Goal: Navigation & Orientation: Go to known website

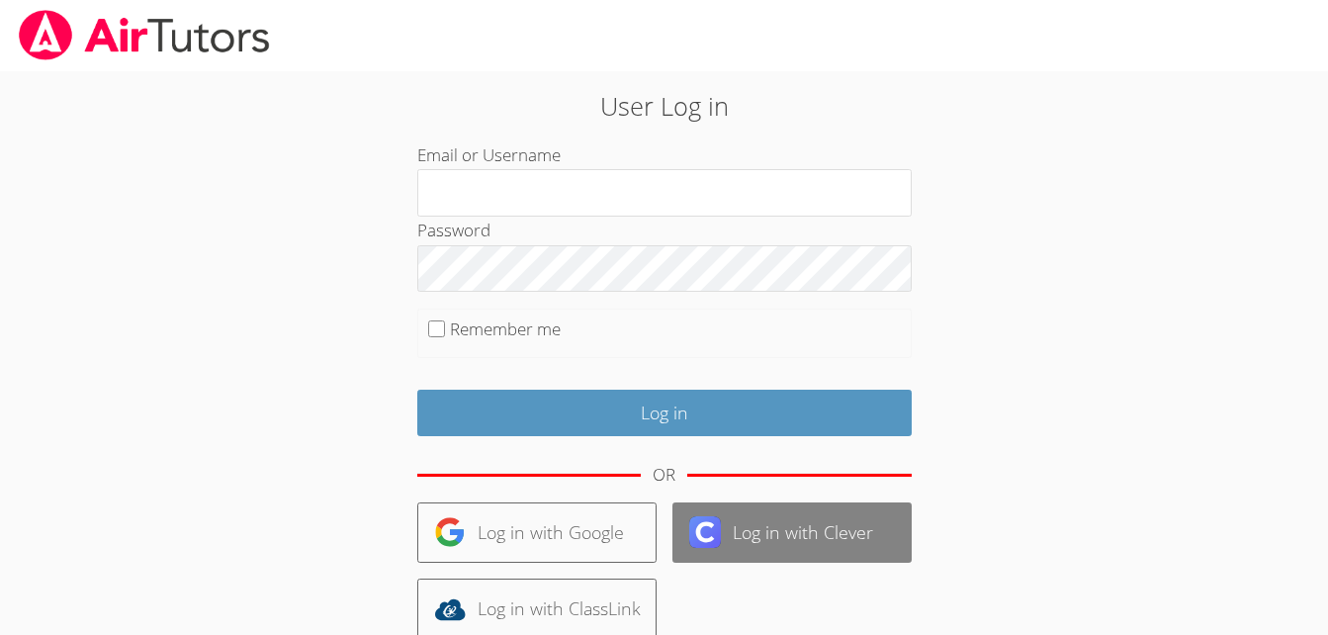
click at [689, 531] on img at bounding box center [705, 532] width 32 height 32
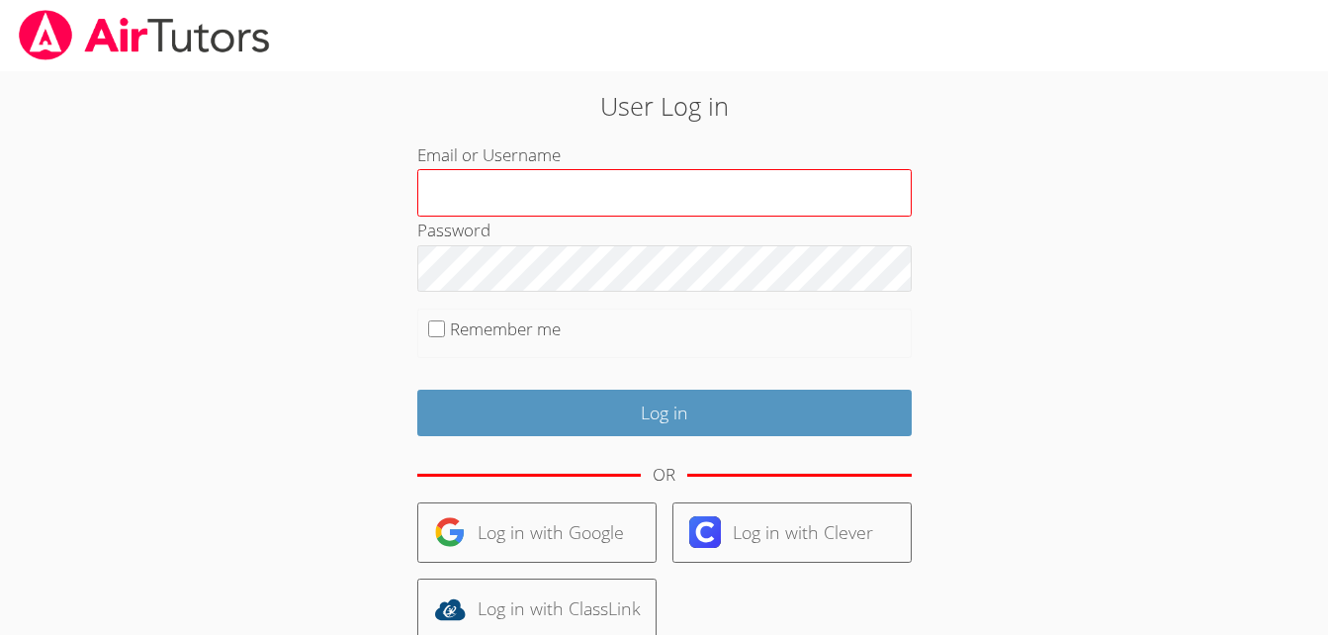
click at [471, 201] on input "Email or Username" at bounding box center [664, 192] width 494 height 47
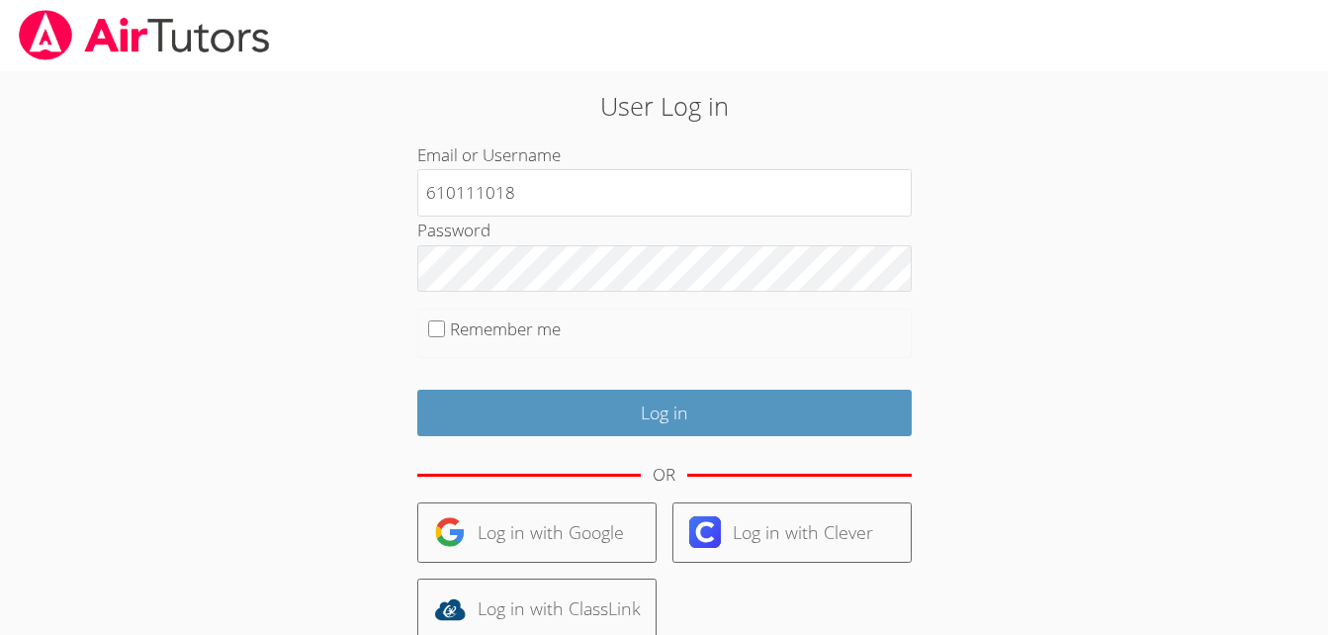
type input "610111018"
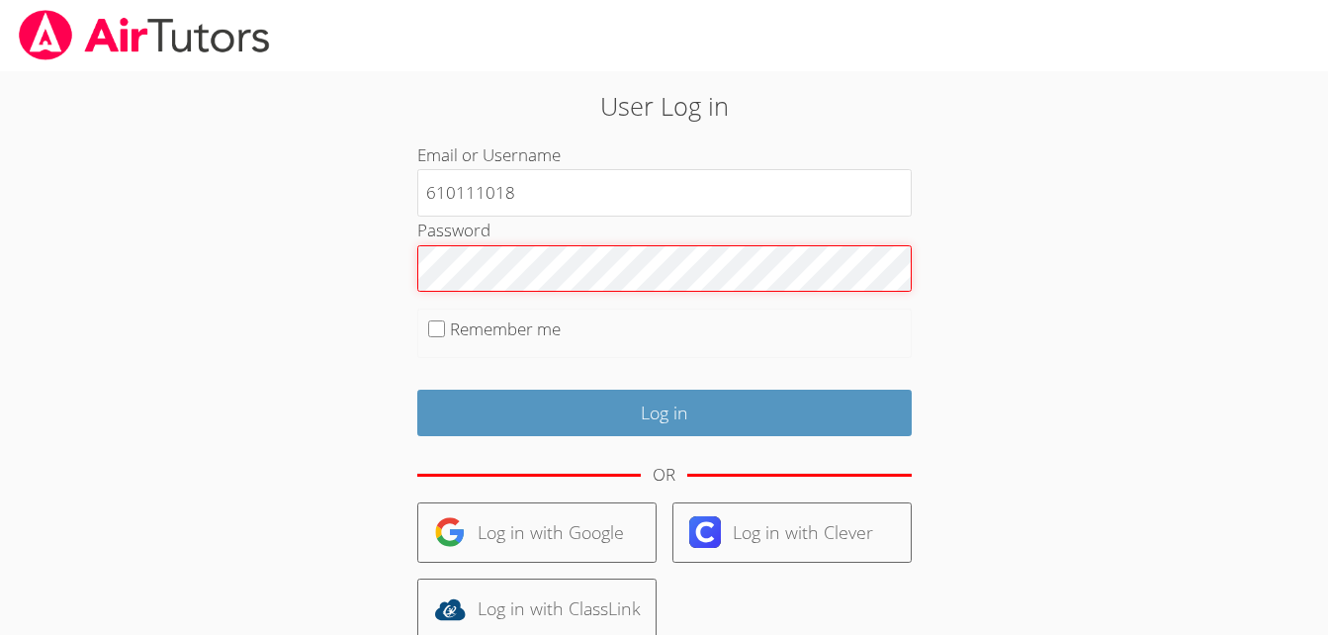
click at [417, 390] on input "Log in" at bounding box center [664, 413] width 494 height 46
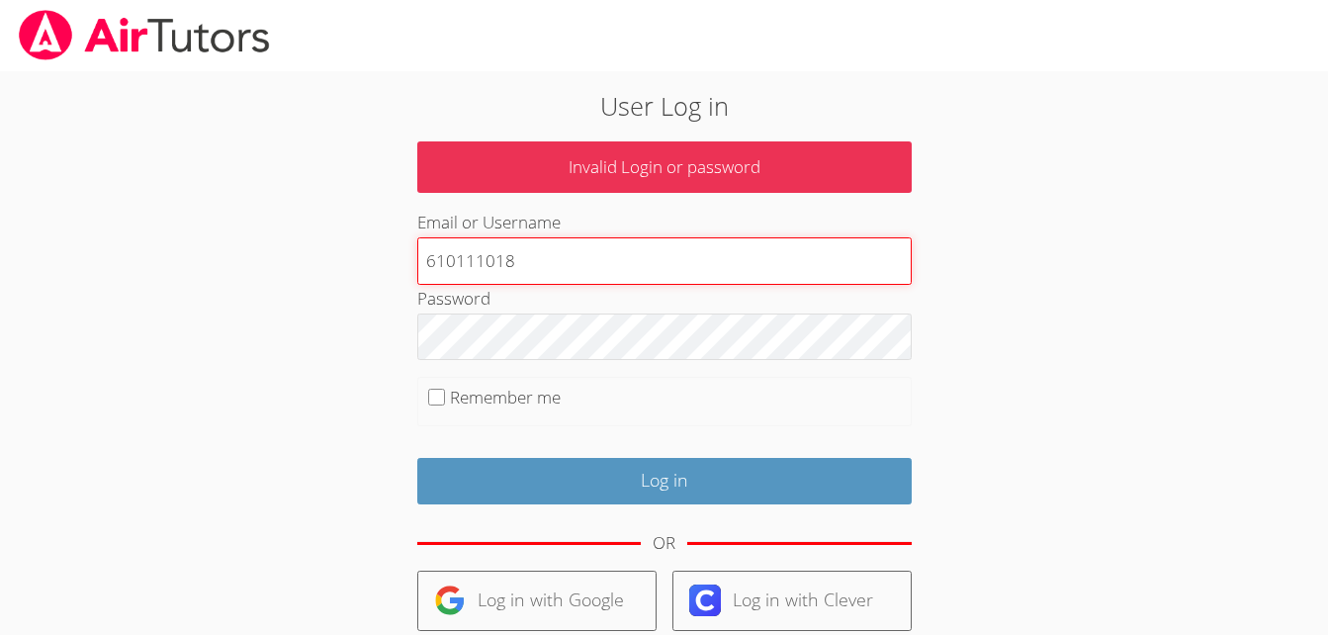
drag, startPoint x: 1326, startPoint y: 442, endPoint x: 1323, endPoint y: 521, distance: 79.2
click at [1323, 521] on body "User Log in Invalid Login or password Email or Username 610111018 Password Reme…" at bounding box center [664, 317] width 1328 height 635
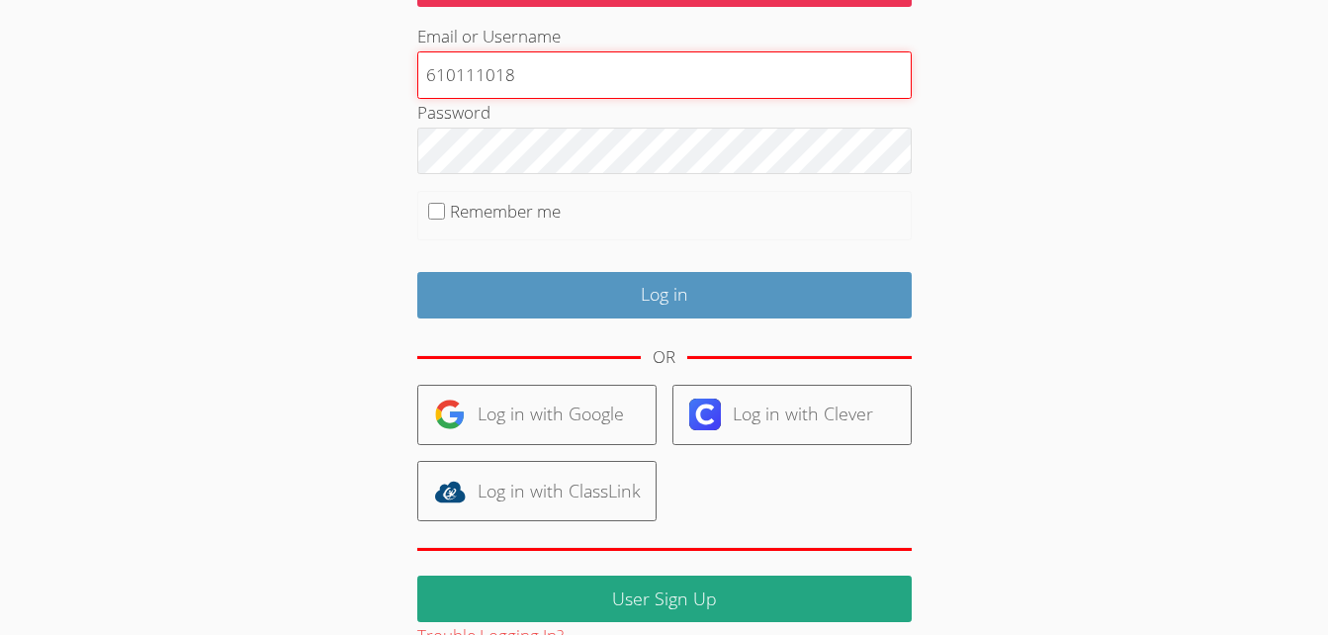
scroll to position [231, 0]
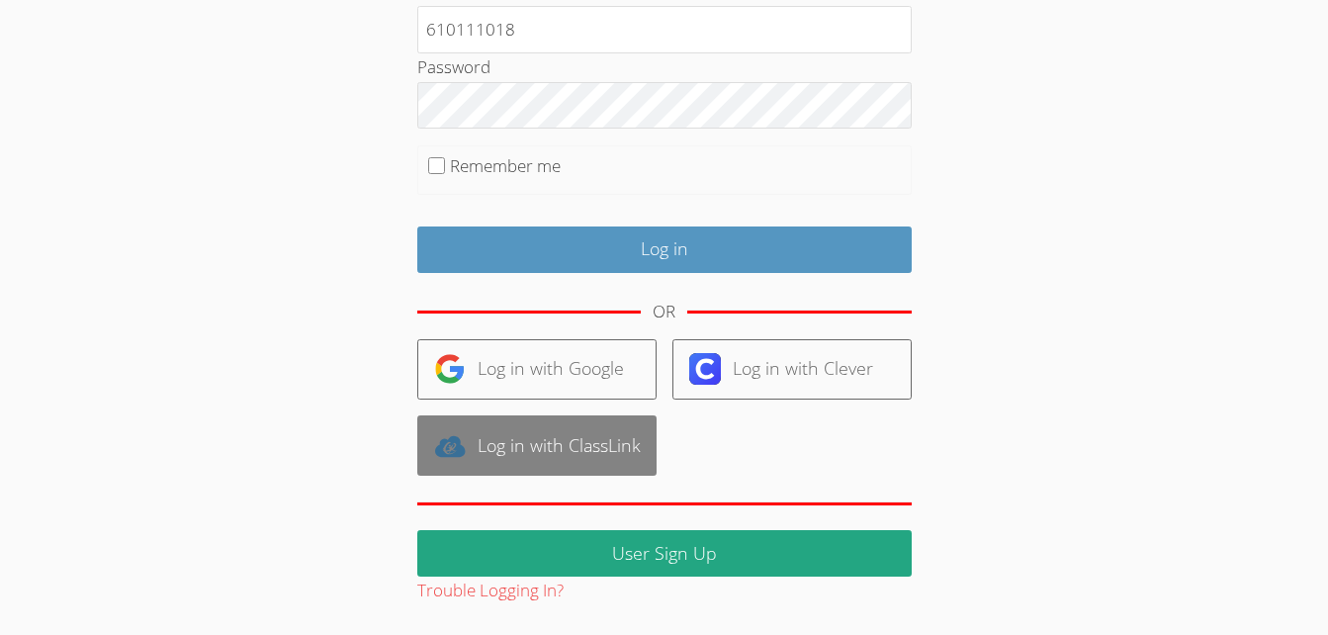
click at [591, 443] on link "Log in with ClassLink" at bounding box center [536, 445] width 239 height 60
